Goal: Information Seeking & Learning: Understand process/instructions

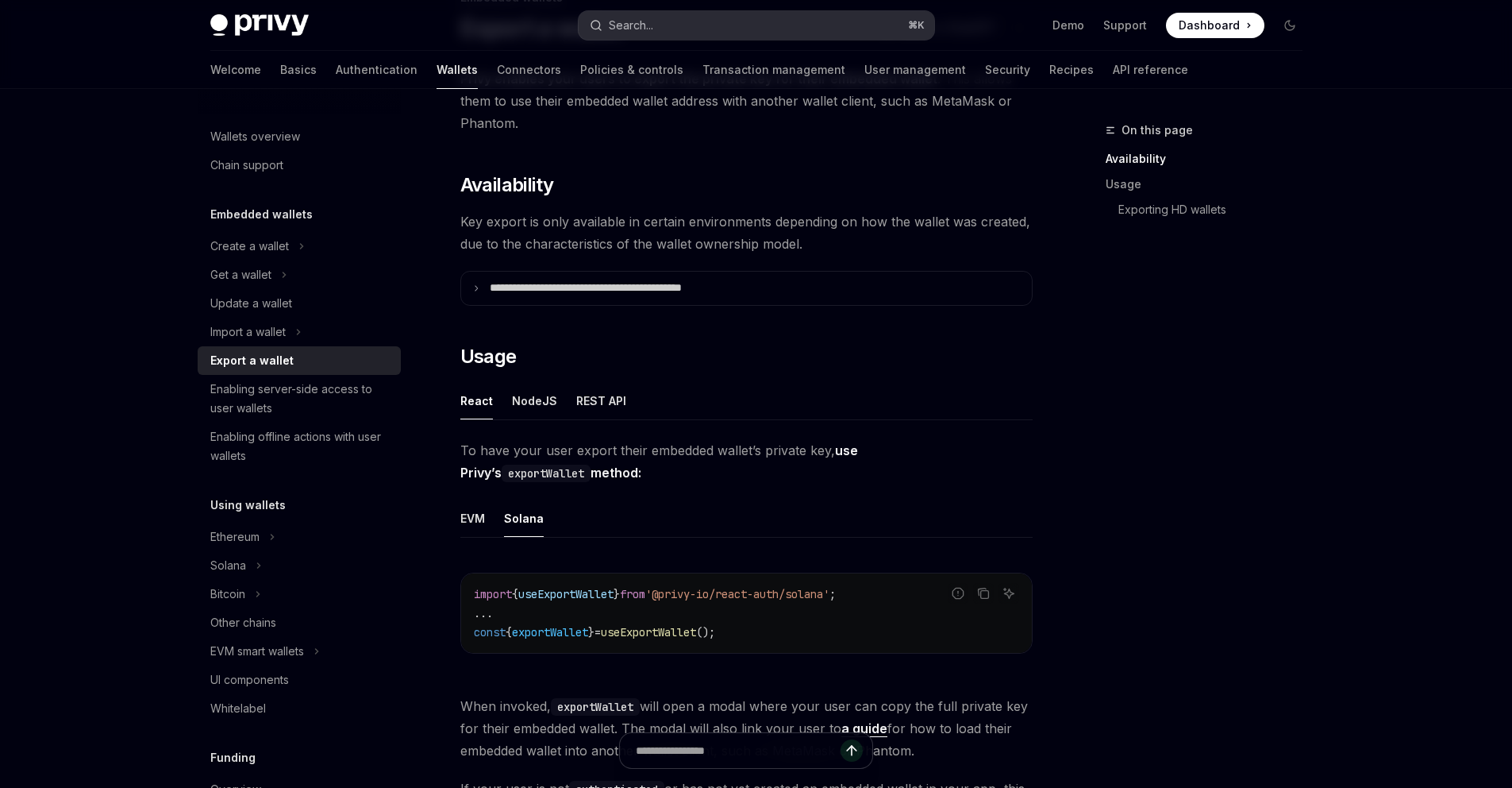
click at [688, 23] on button "Search... ⌘ K" at bounding box center [756, 25] width 356 height 29
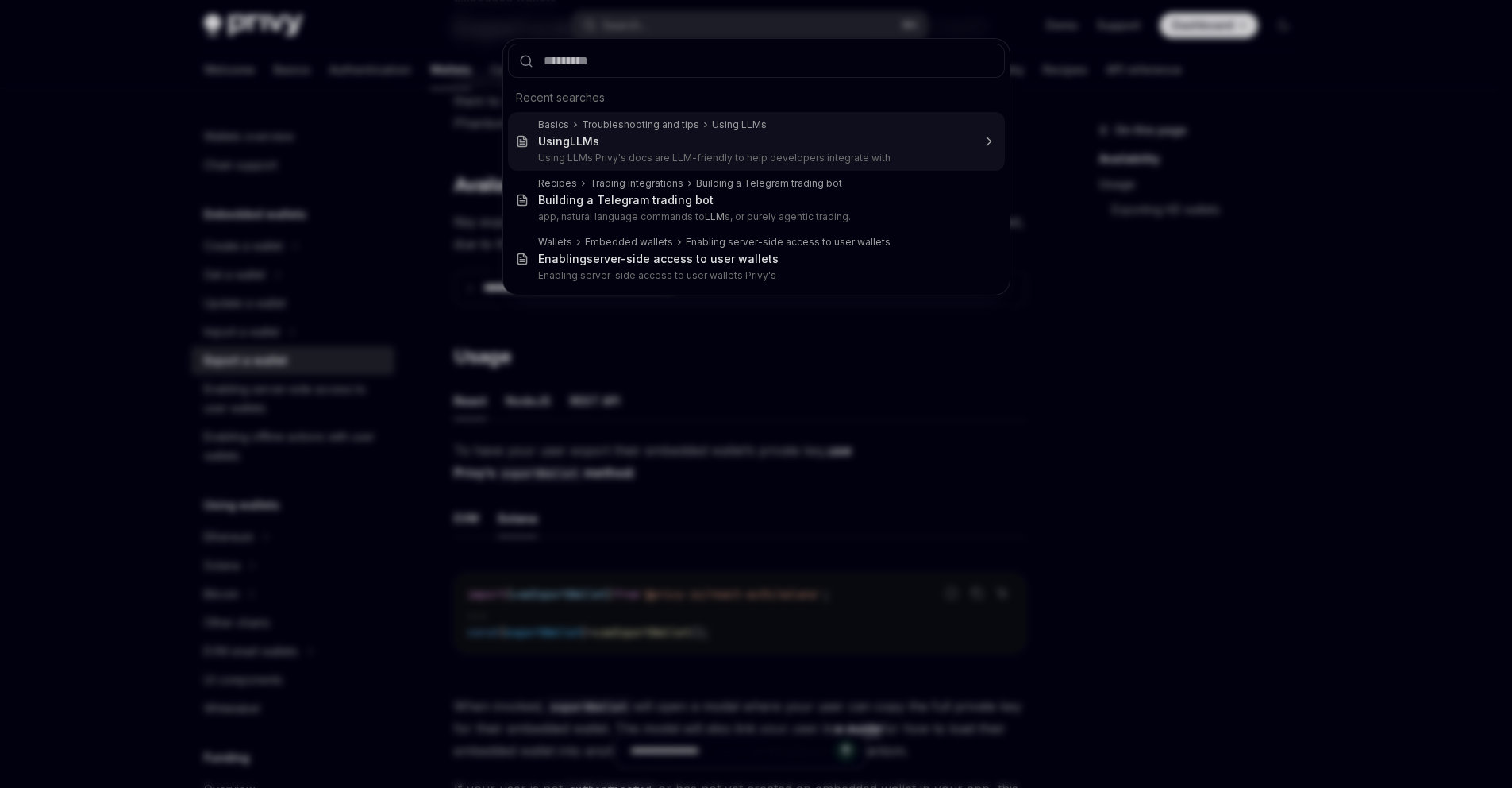
click at [618, 143] on div "Using LLMs" at bounding box center [754, 141] width 433 height 14
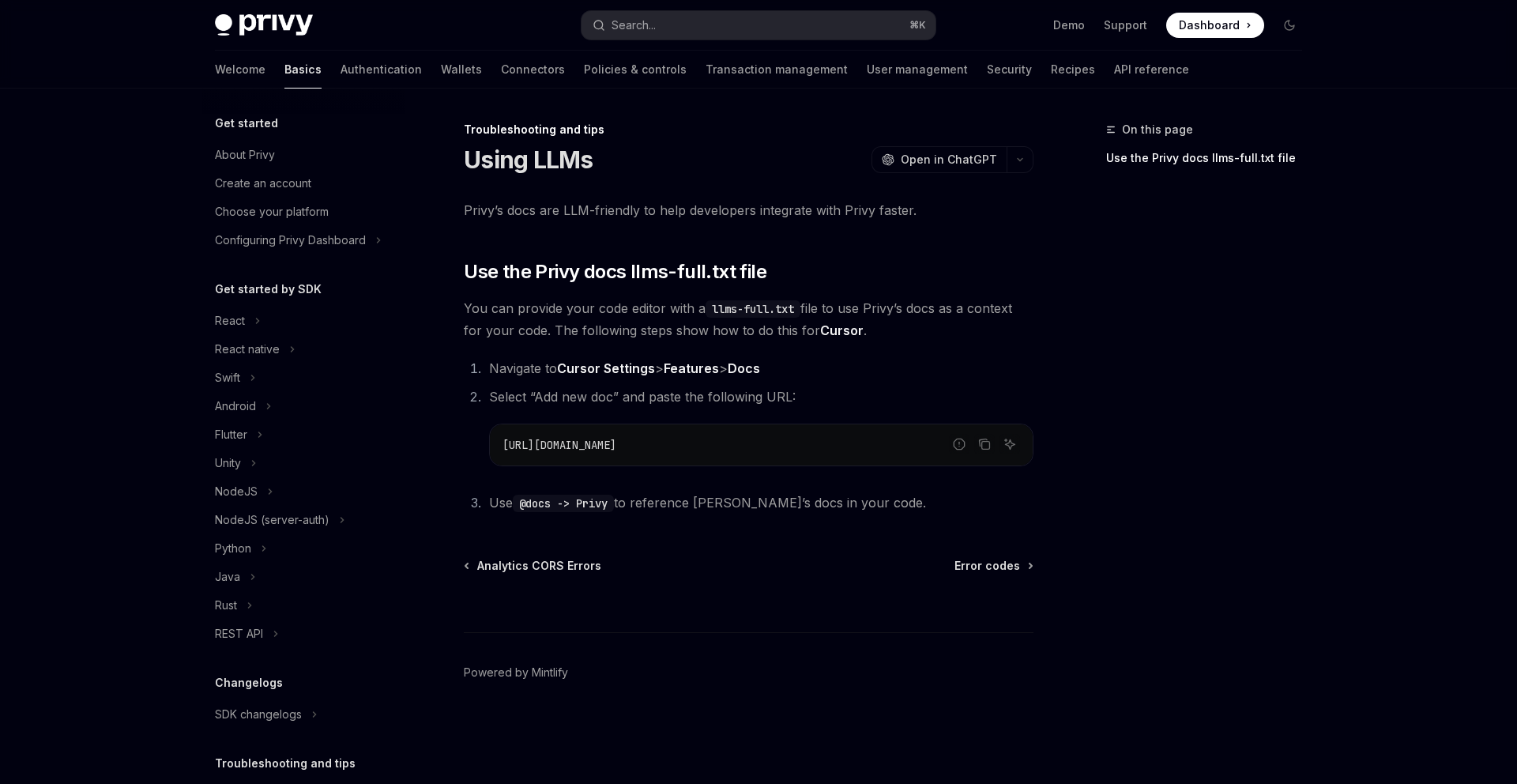
scroll to position [114, 0]
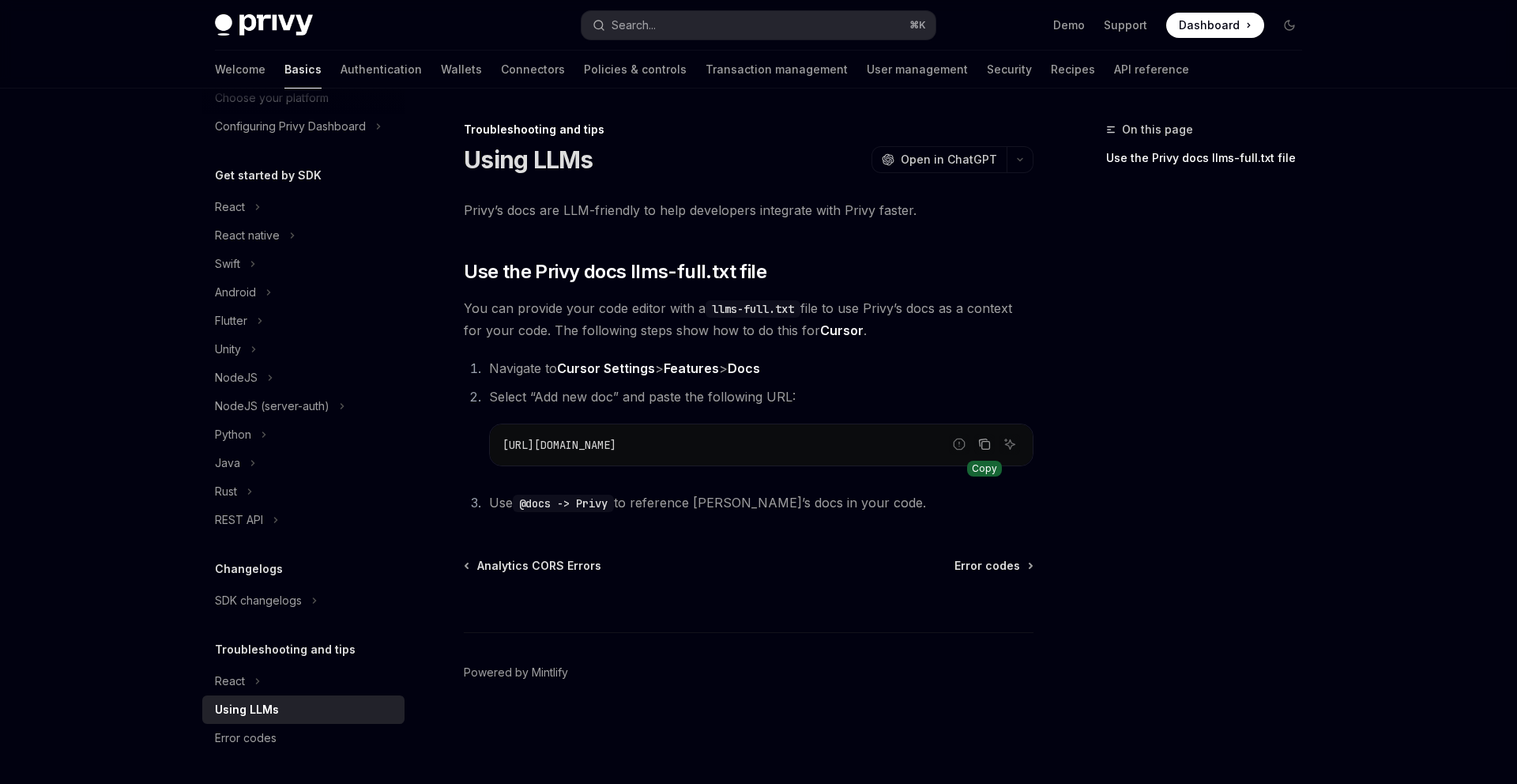
click at [984, 449] on icon "Copy the contents from the code block" at bounding box center [985, 444] width 12 height 12
